Goal: Information Seeking & Learning: Check status

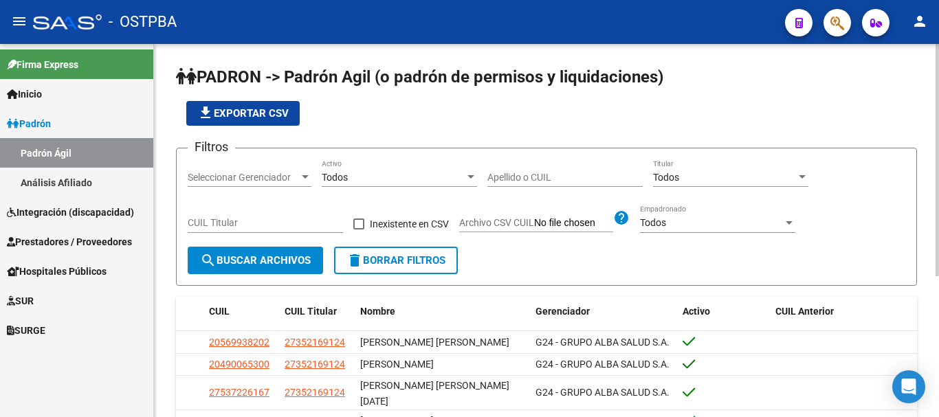
click at [300, 173] on div at bounding box center [305, 177] width 12 height 11
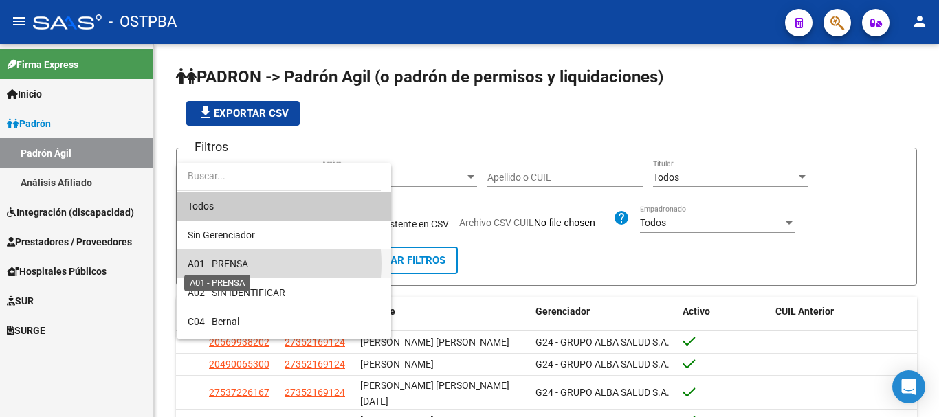
click at [230, 264] on span "A01 - PRENSA" at bounding box center [218, 264] width 61 height 11
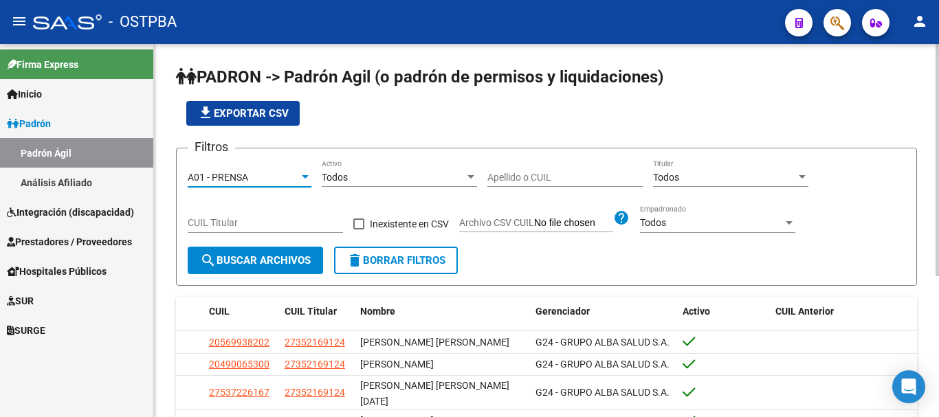
click at [509, 173] on input "Apellido o CUIL" at bounding box center [564, 178] width 155 height 12
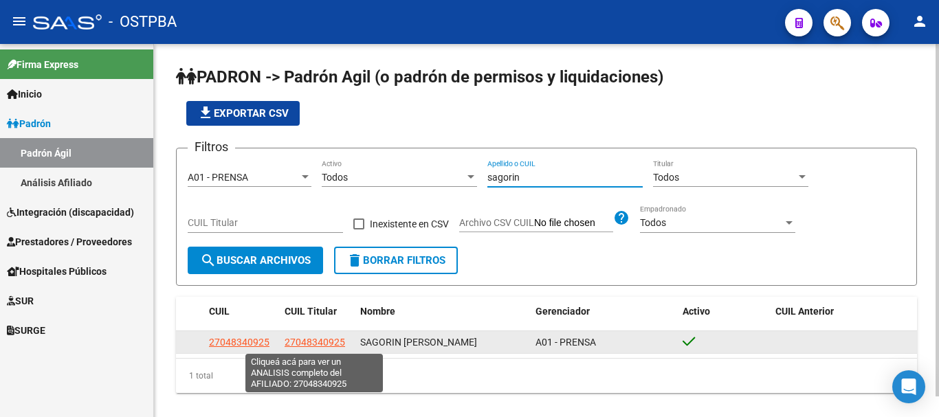
type input "sagorin"
click at [305, 344] on span "27048340925" at bounding box center [315, 342] width 61 height 11
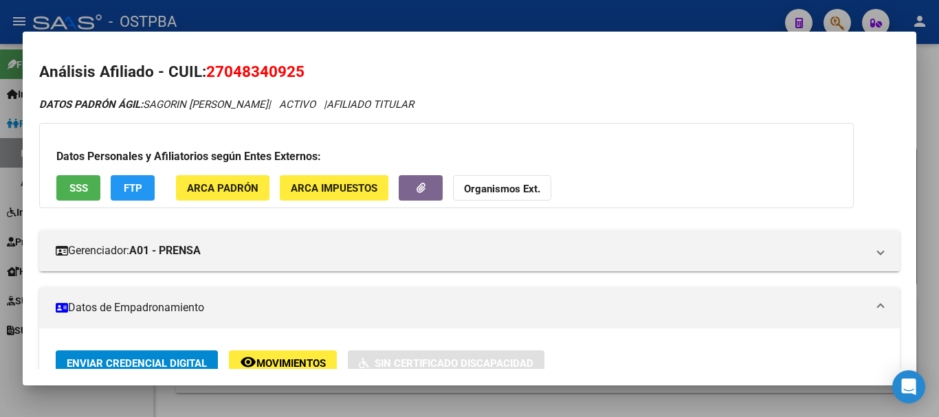
click at [74, 391] on div at bounding box center [469, 208] width 939 height 417
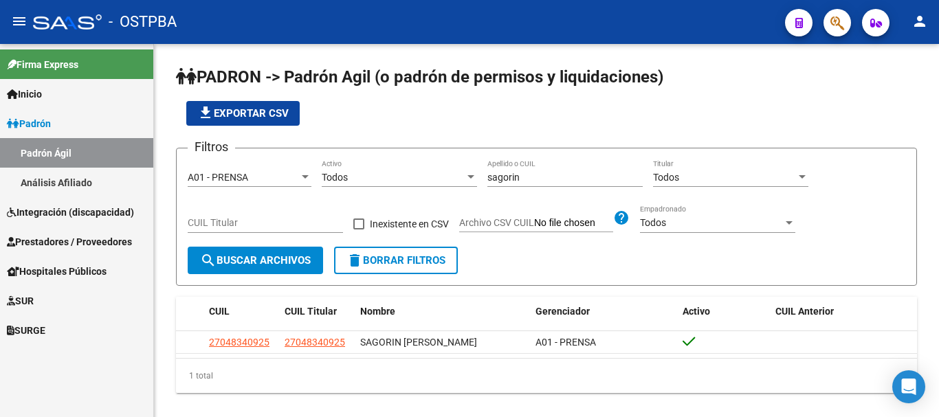
click at [33, 298] on span "SUR" at bounding box center [20, 301] width 27 height 15
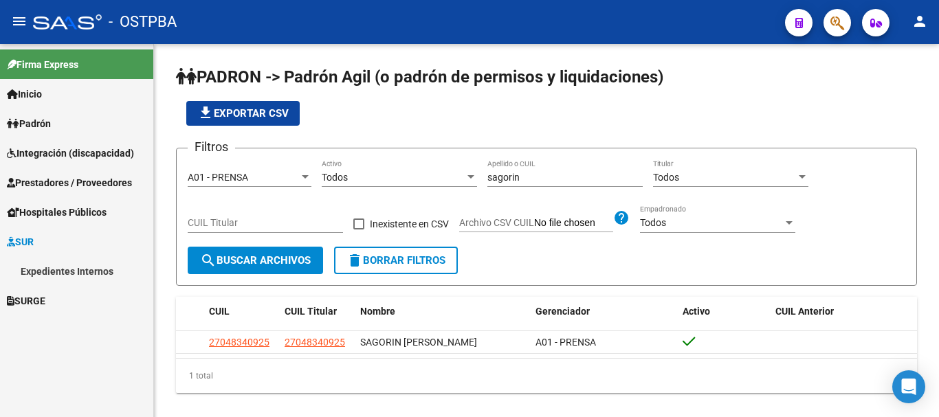
click at [65, 267] on link "Expedientes Internos" at bounding box center [76, 271] width 153 height 30
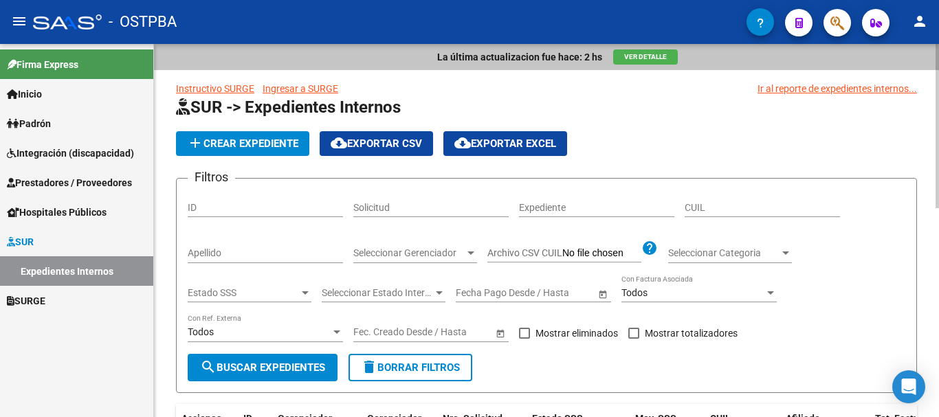
click at [203, 242] on div "Apellido" at bounding box center [265, 250] width 155 height 28
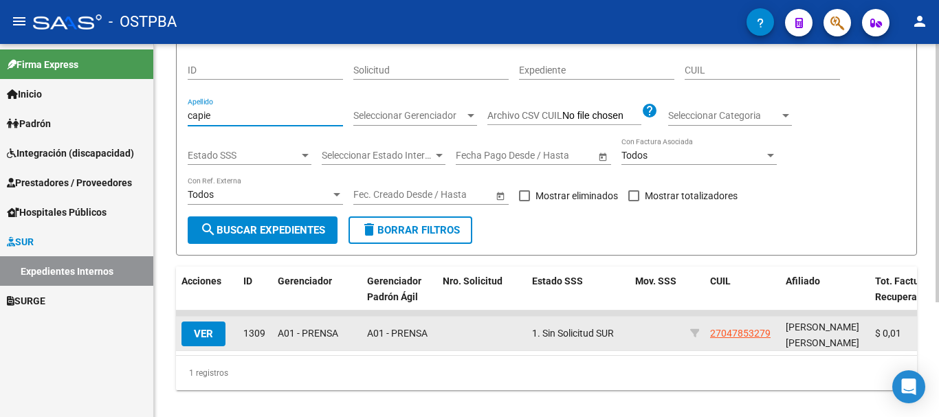
type input "capie"
click at [215, 333] on button "VER" at bounding box center [204, 334] width 44 height 25
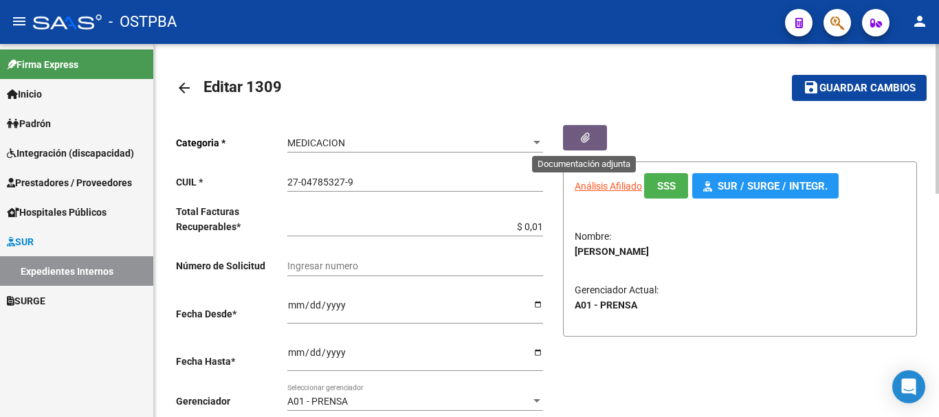
click at [592, 136] on button "button" at bounding box center [585, 137] width 44 height 25
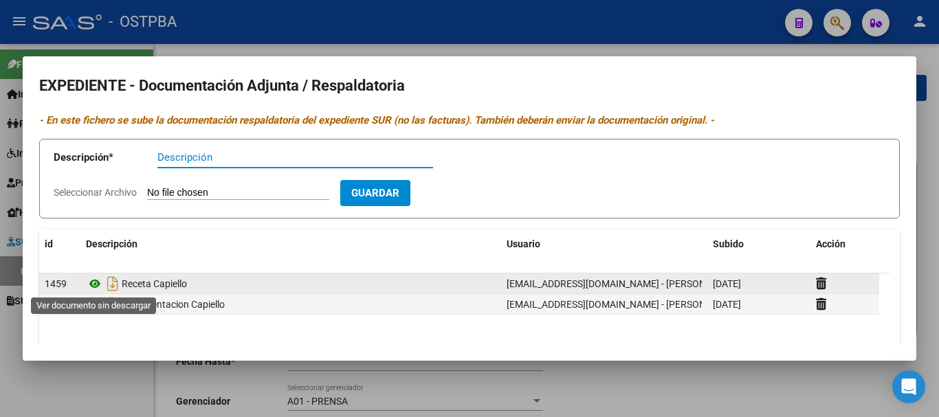
click at [98, 284] on icon at bounding box center [95, 284] width 18 height 17
